Goal: Navigation & Orientation: Find specific page/section

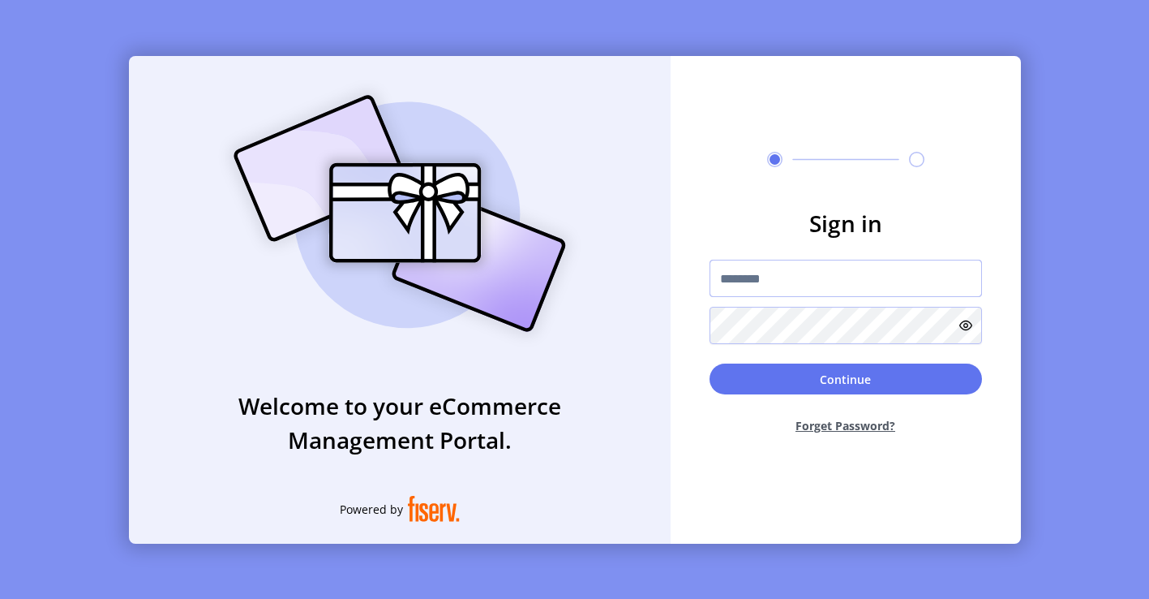
click at [759, 274] on input "text" at bounding box center [846, 278] width 273 height 37
type input "********"
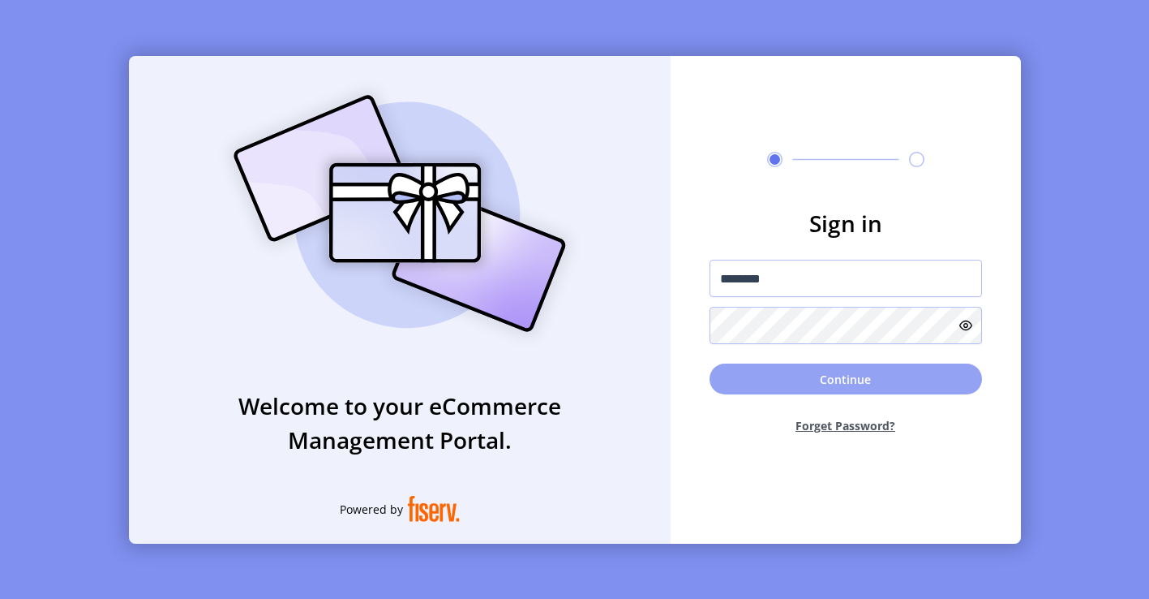
click at [827, 379] on button "Continue" at bounding box center [846, 378] width 273 height 31
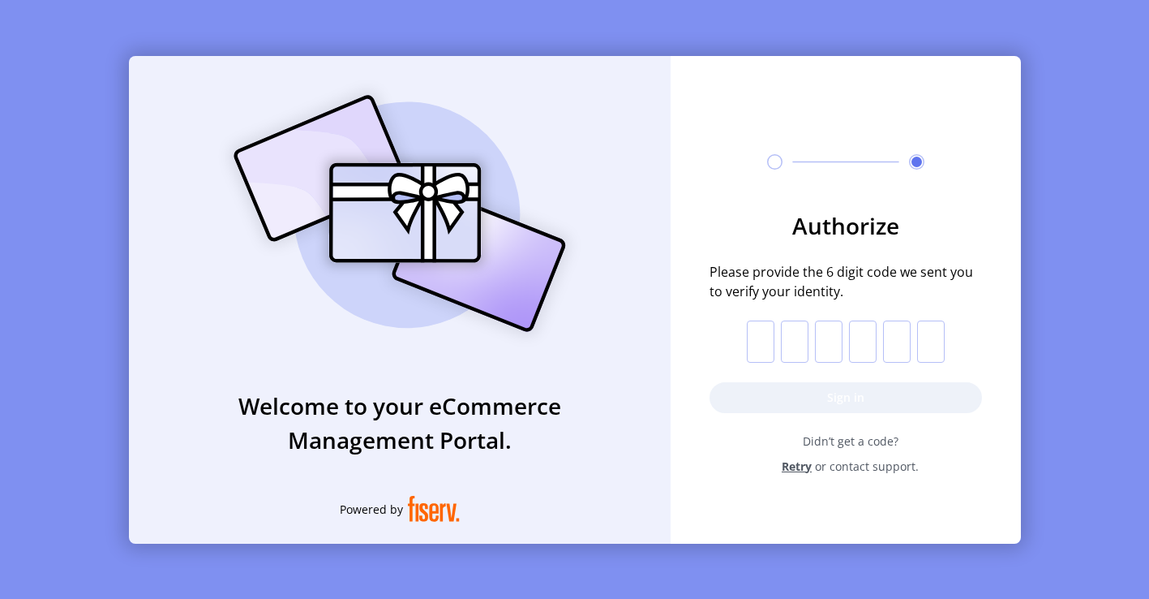
click at [771, 343] on input "text" at bounding box center [761, 341] width 28 height 42
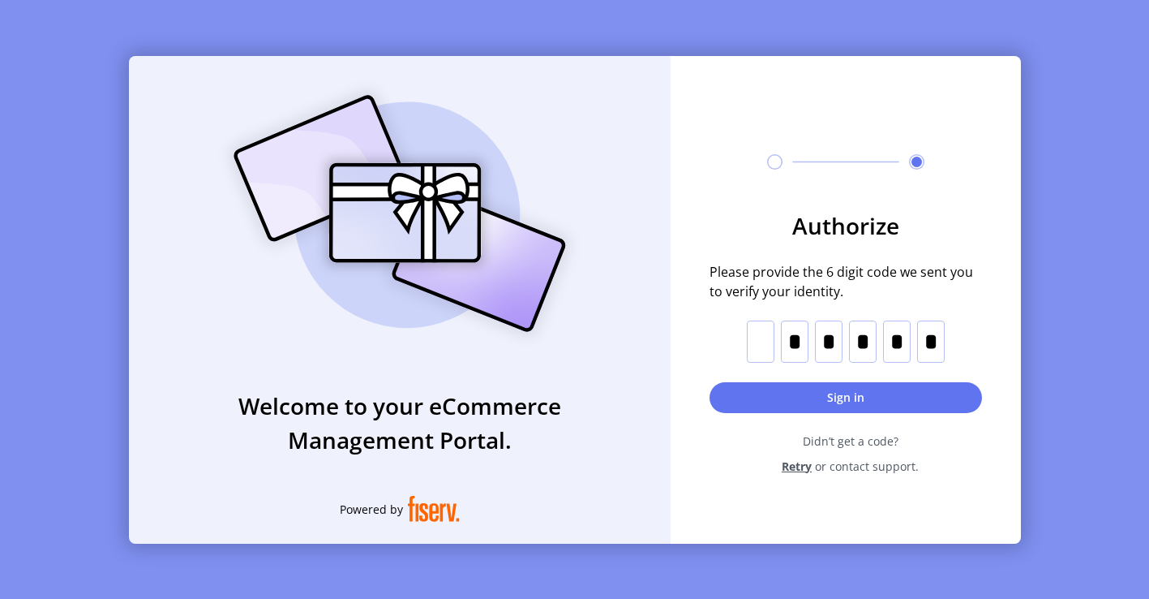
click at [768, 348] on input "text" at bounding box center [761, 341] width 28 height 42
drag, startPoint x: 775, startPoint y: 347, endPoint x: 1021, endPoint y: 346, distance: 246.6
click at [1021, 346] on div "Welcome to your eCommerce Management Portal. Powered by Authorize Please provid…" at bounding box center [574, 299] width 1149 height 599
click at [763, 347] on input "text" at bounding box center [761, 341] width 28 height 42
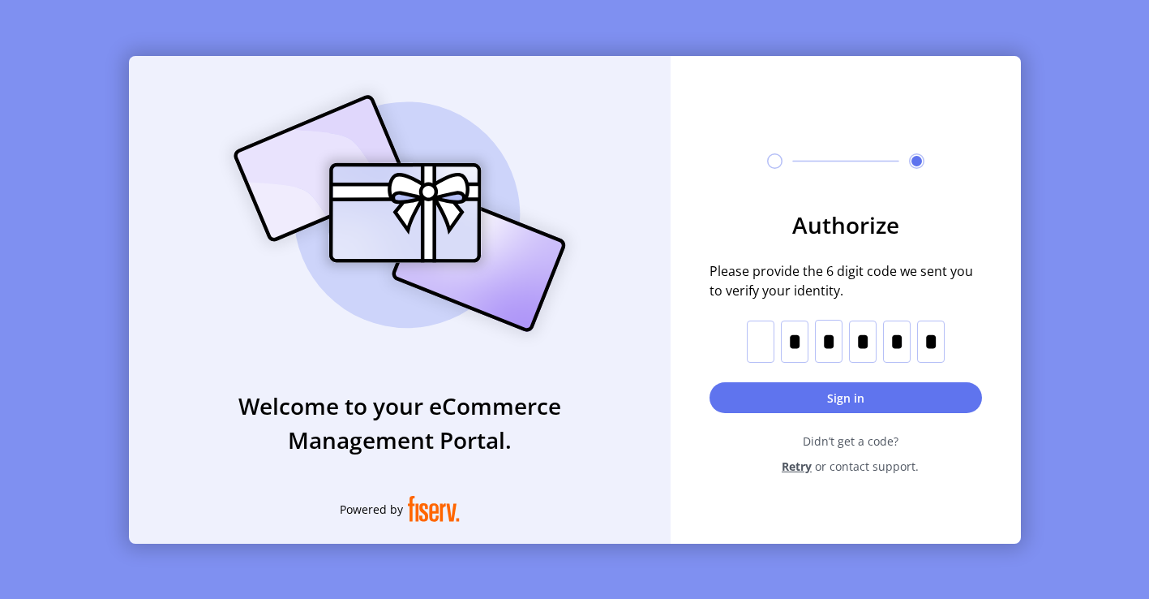
click at [763, 350] on input "text" at bounding box center [761, 341] width 28 height 42
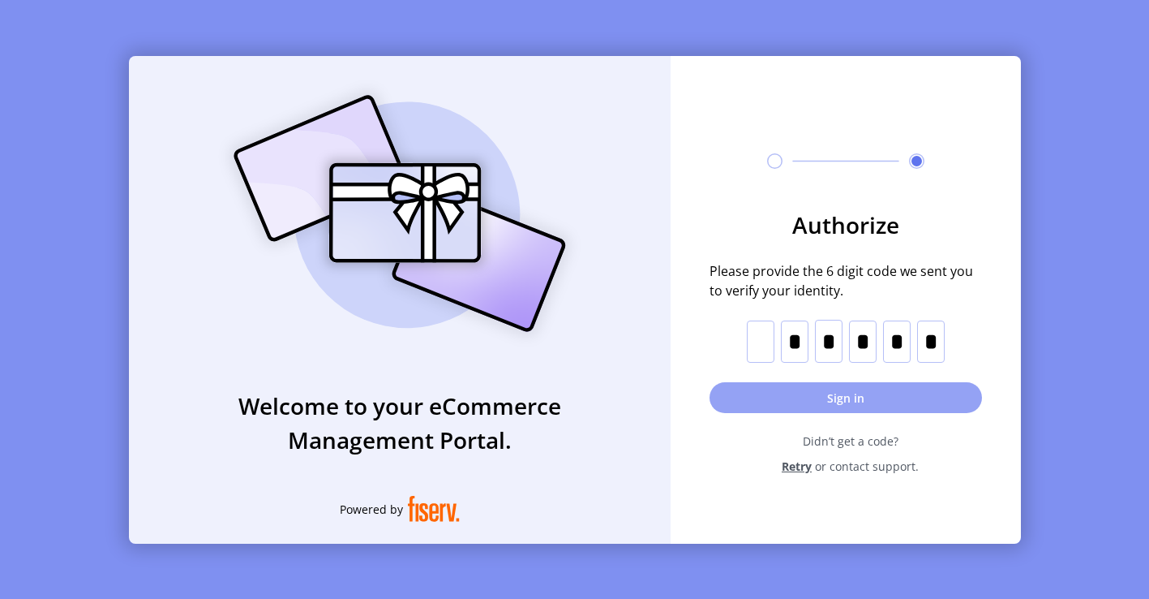
click at [802, 396] on button "Sign in" at bounding box center [846, 397] width 273 height 31
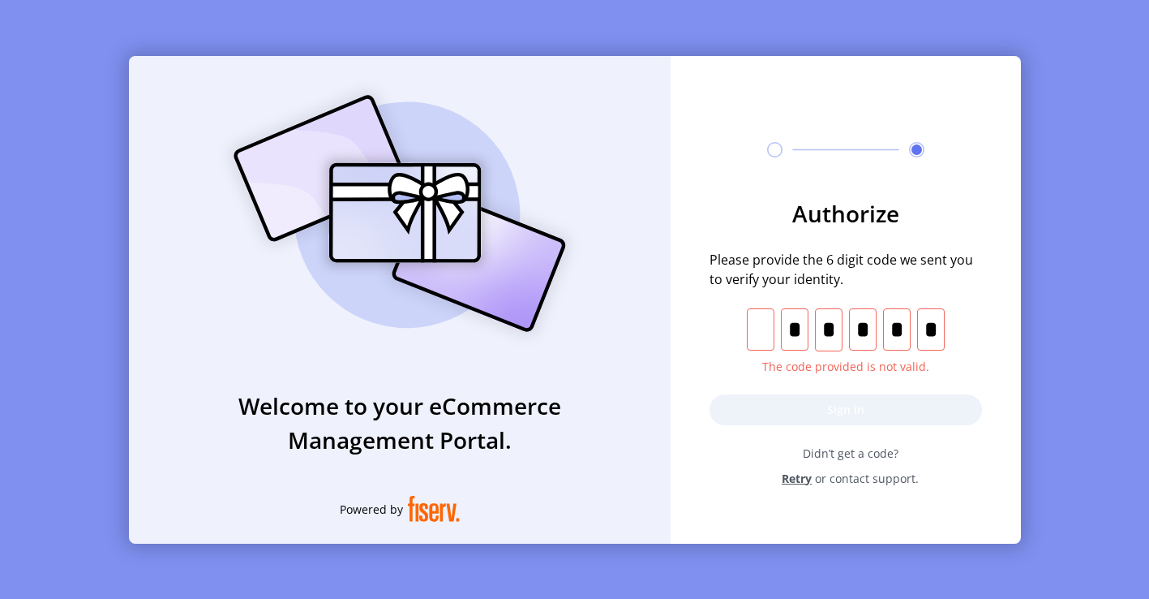
click at [805, 334] on input "text" at bounding box center [795, 329] width 28 height 42
click at [936, 334] on input "text" at bounding box center [931, 329] width 28 height 42
type input "*"
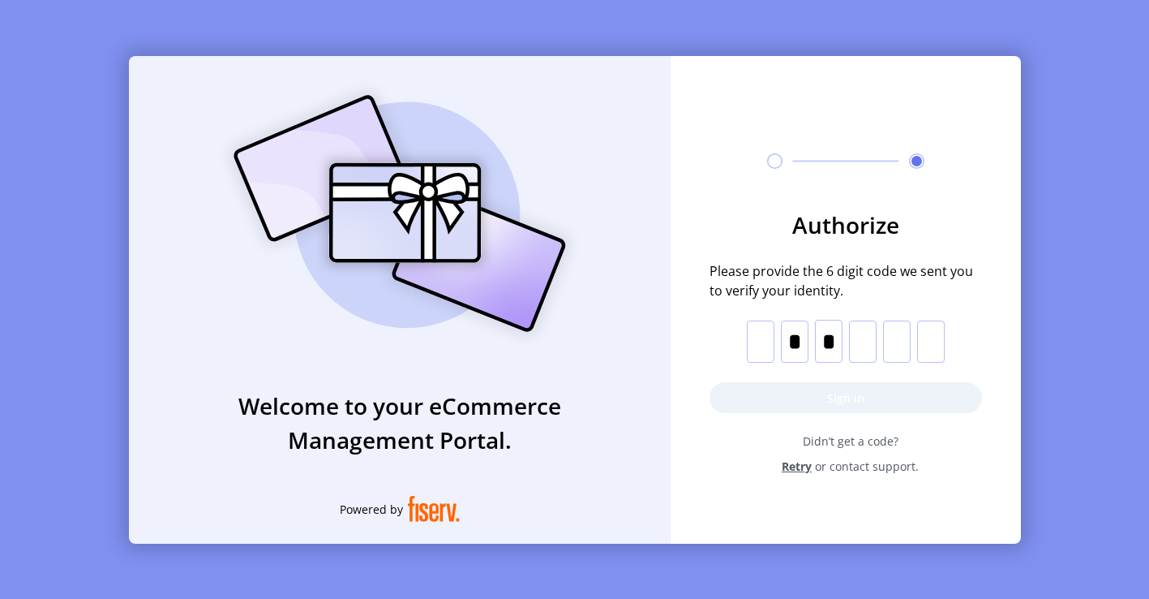
type input "*"
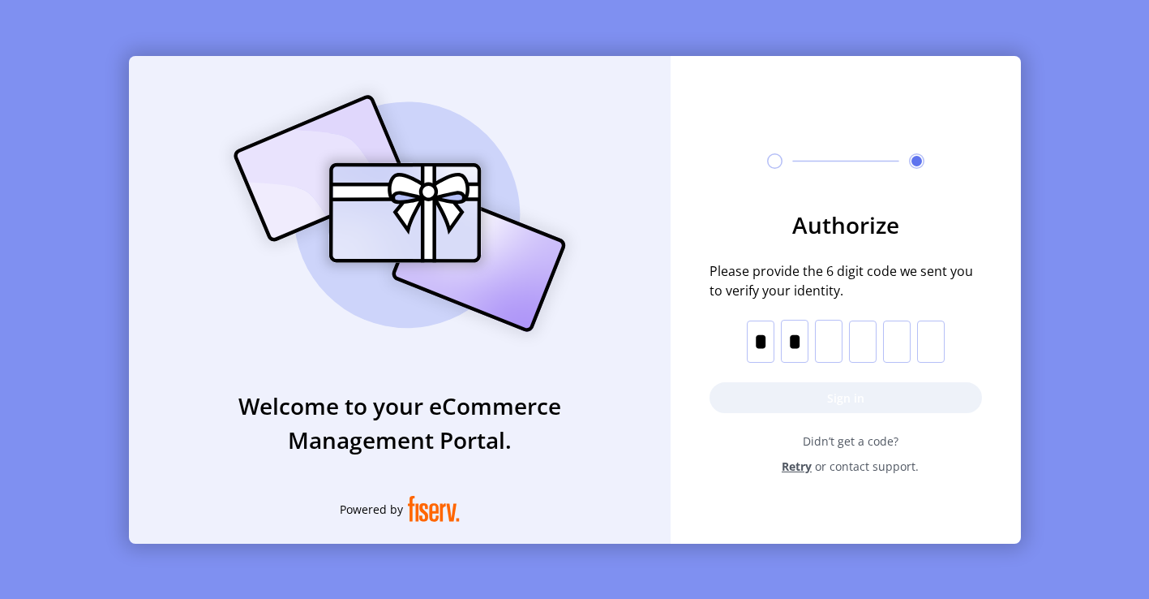
type input "*"
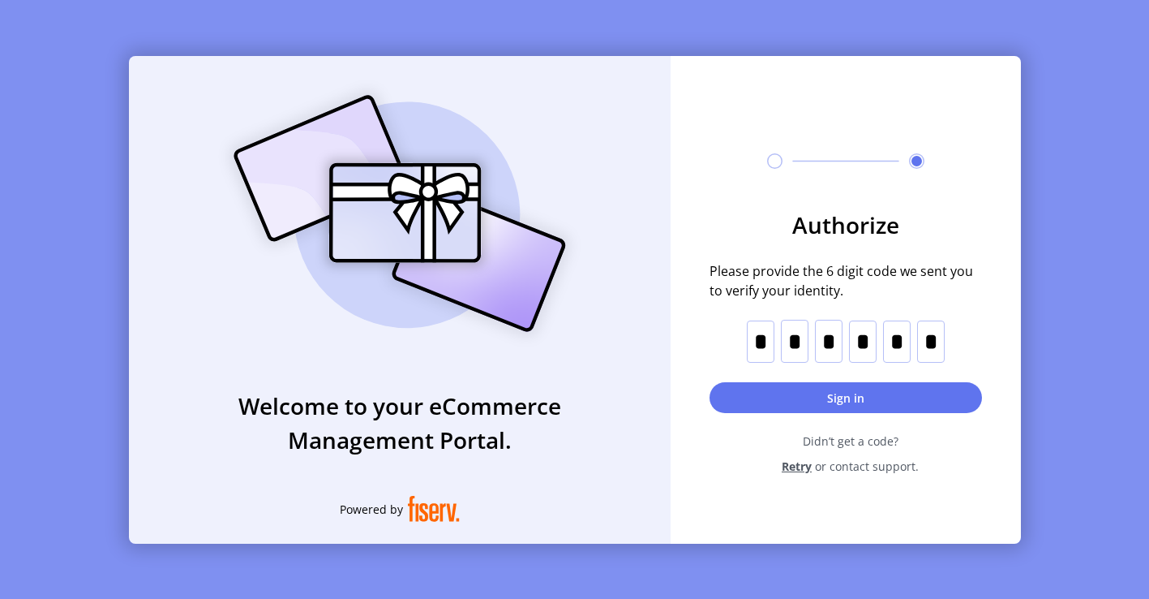
scroll to position [0, 1]
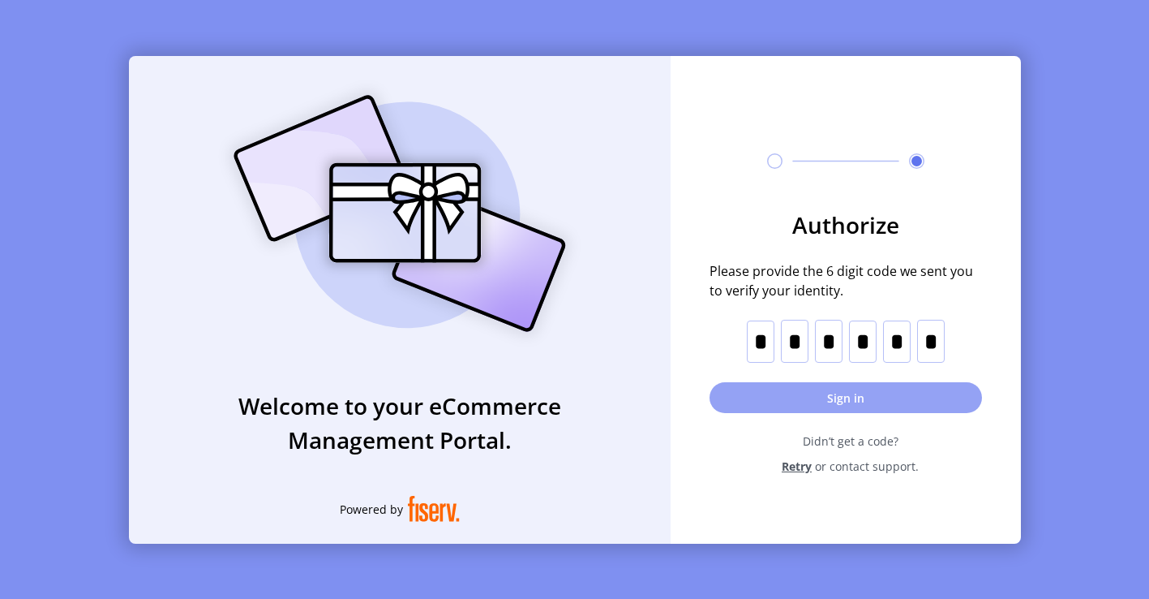
type input "*"
click at [800, 405] on button "Sign in" at bounding box center [846, 397] width 273 height 31
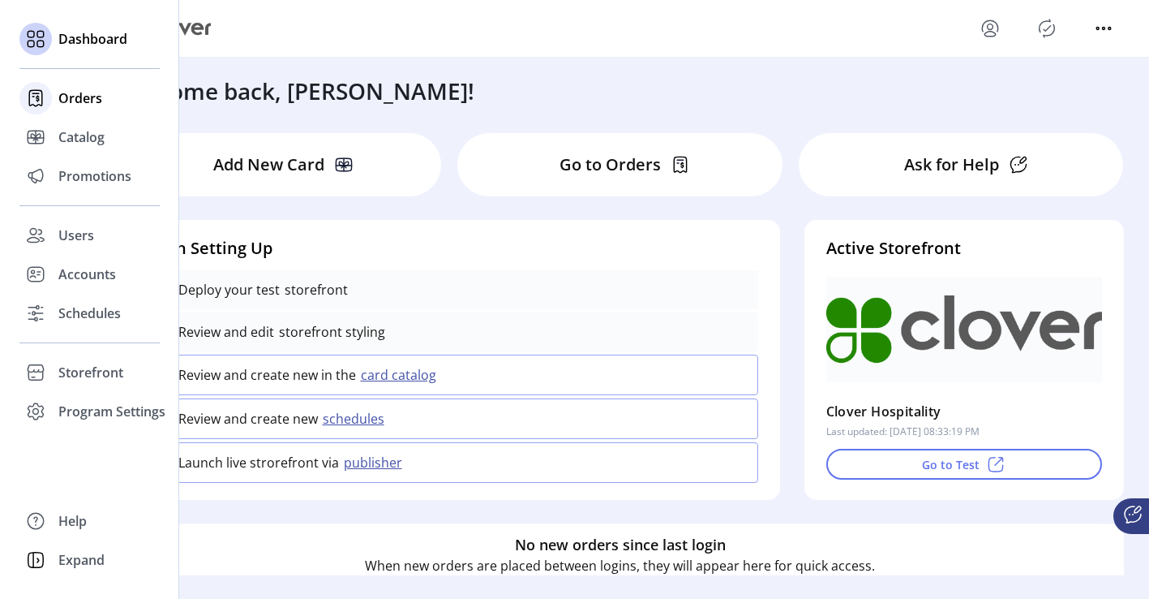
click at [78, 99] on span "Orders" at bounding box center [80, 97] width 44 height 19
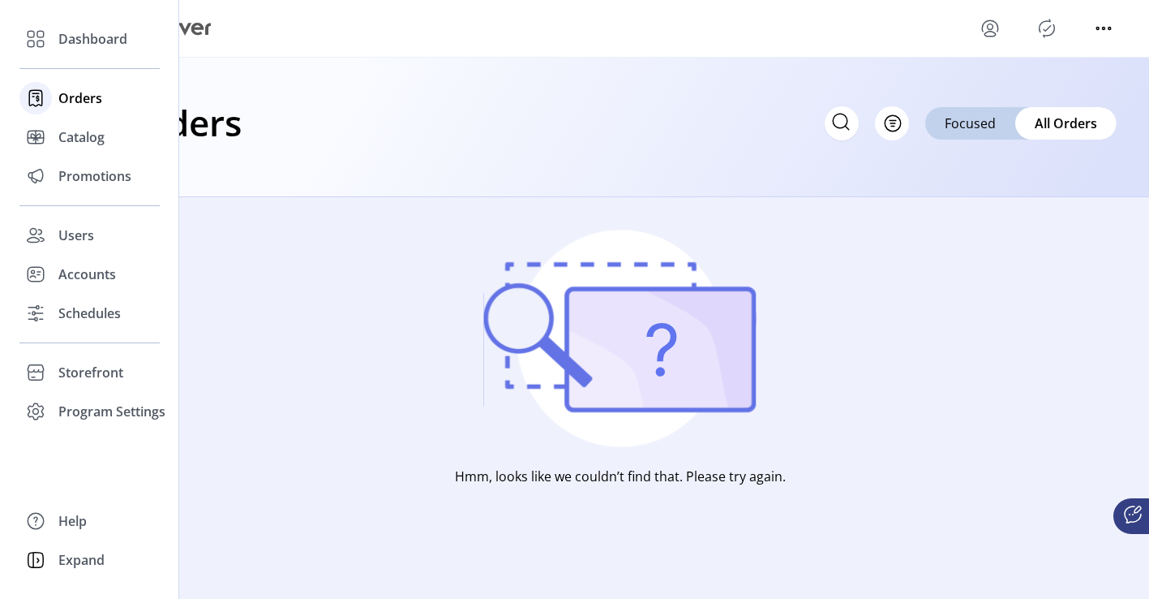
click at [42, 97] on icon at bounding box center [36, 98] width 26 height 26
drag, startPoint x: 67, startPoint y: 37, endPoint x: 34, endPoint y: 101, distance: 71.8
click at [67, 38] on span "Dashboard" at bounding box center [92, 38] width 69 height 19
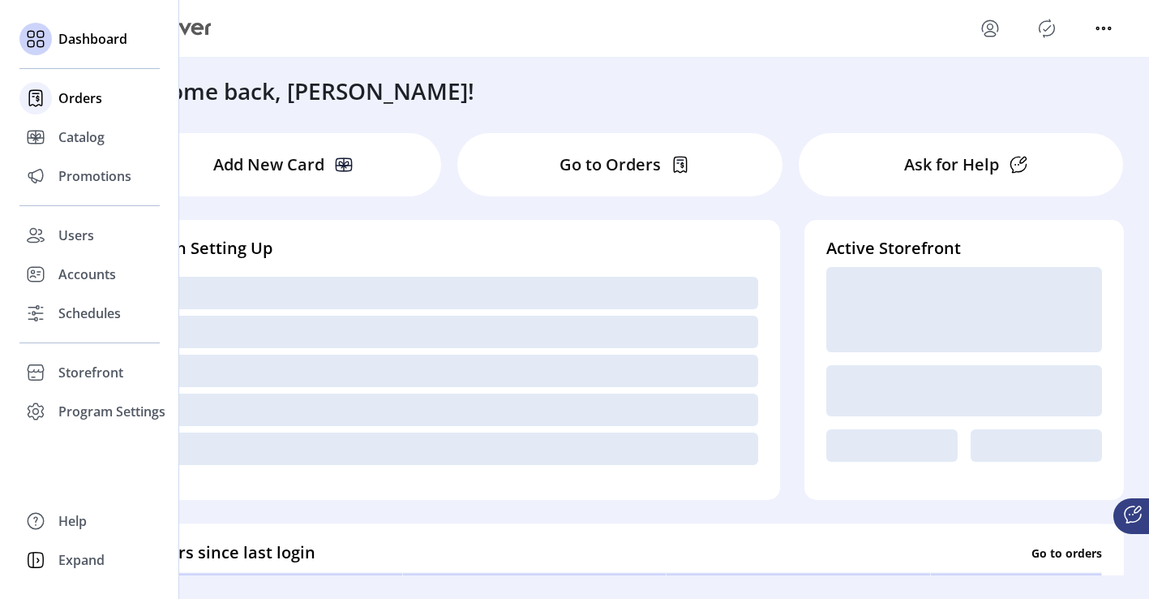
click at [38, 97] on icon at bounding box center [36, 98] width 26 height 26
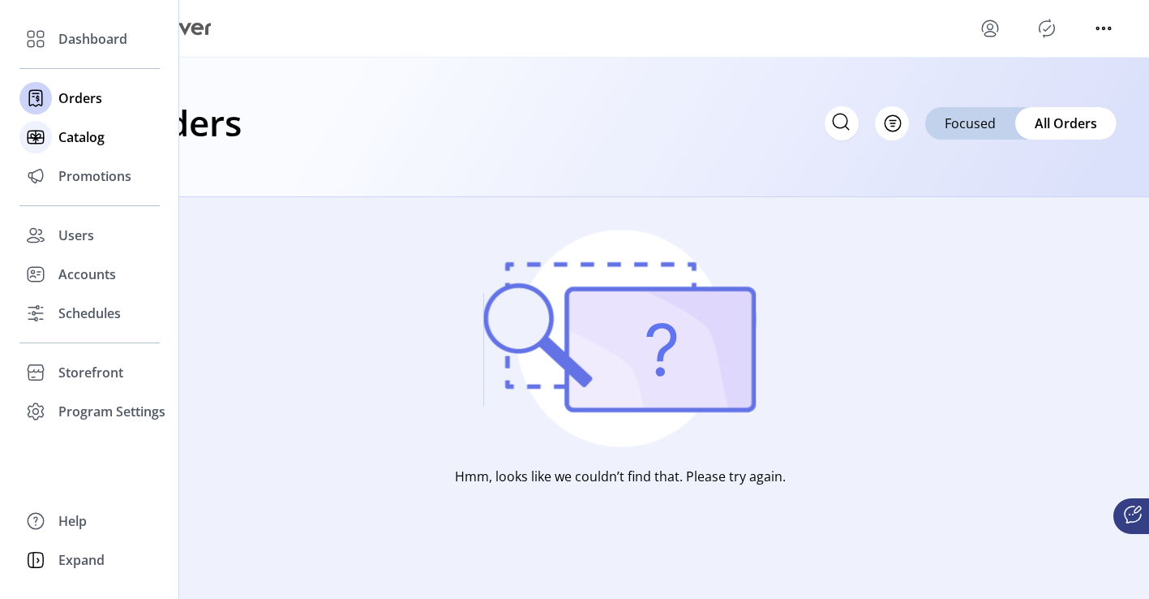
click at [43, 140] on icon at bounding box center [35, 137] width 15 height 13
click at [55, 103] on div "Orders" at bounding box center [89, 98] width 140 height 39
click at [90, 283] on span "Accounts" at bounding box center [87, 273] width 58 height 19
click at [85, 272] on span "Accounts" at bounding box center [87, 273] width 58 height 19
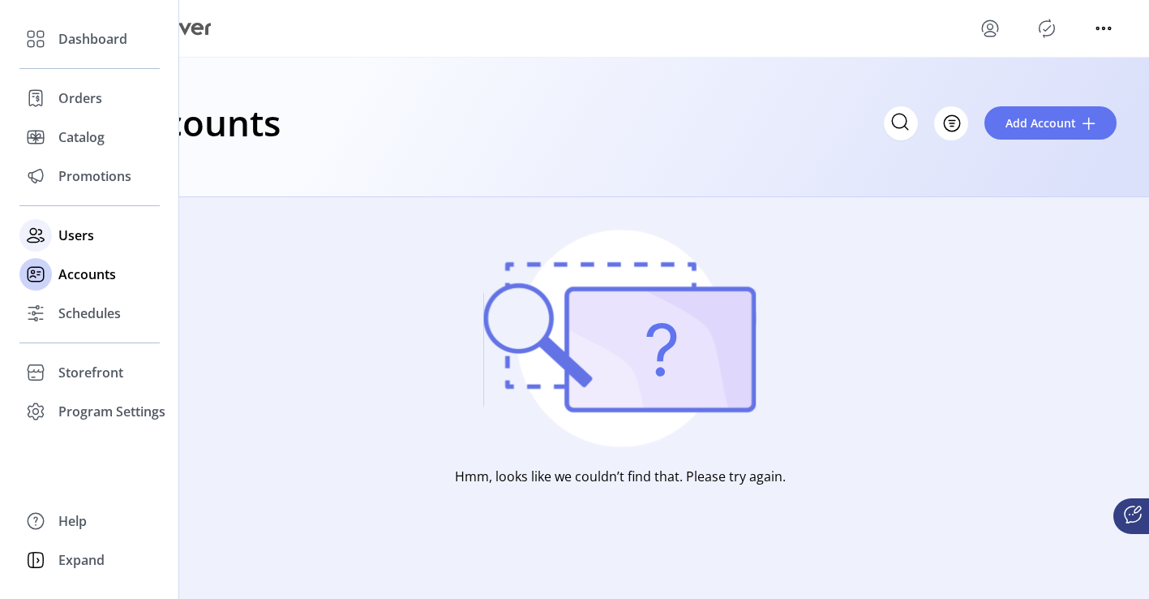
click at [65, 234] on span "Users" at bounding box center [76, 235] width 36 height 19
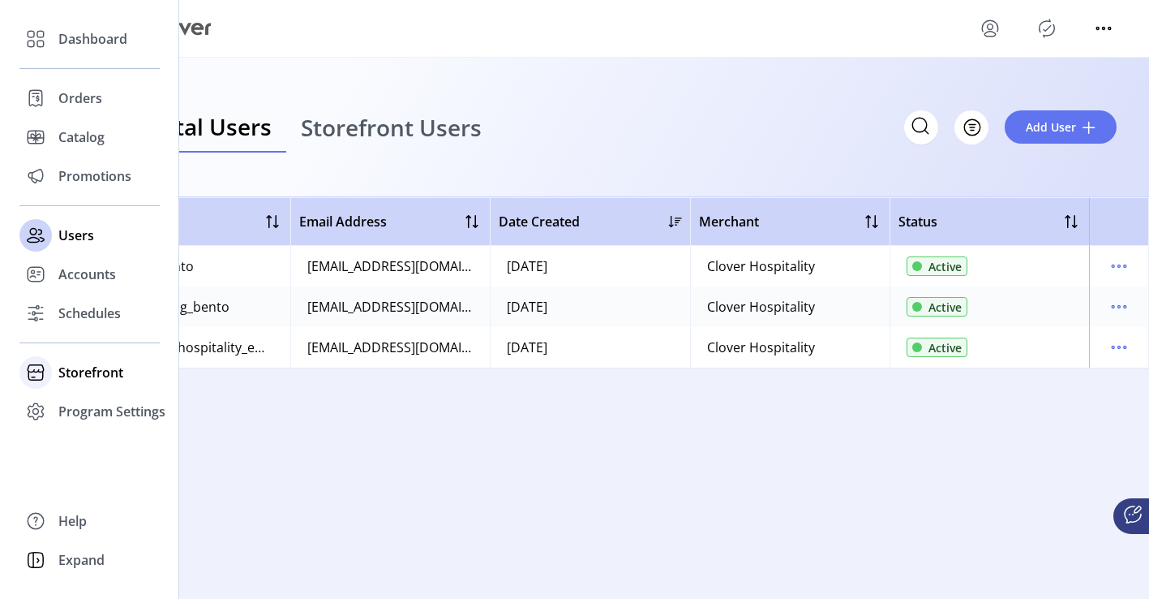
click at [75, 381] on span "Storefront" at bounding box center [90, 372] width 65 height 19
